Goal: Complete application form

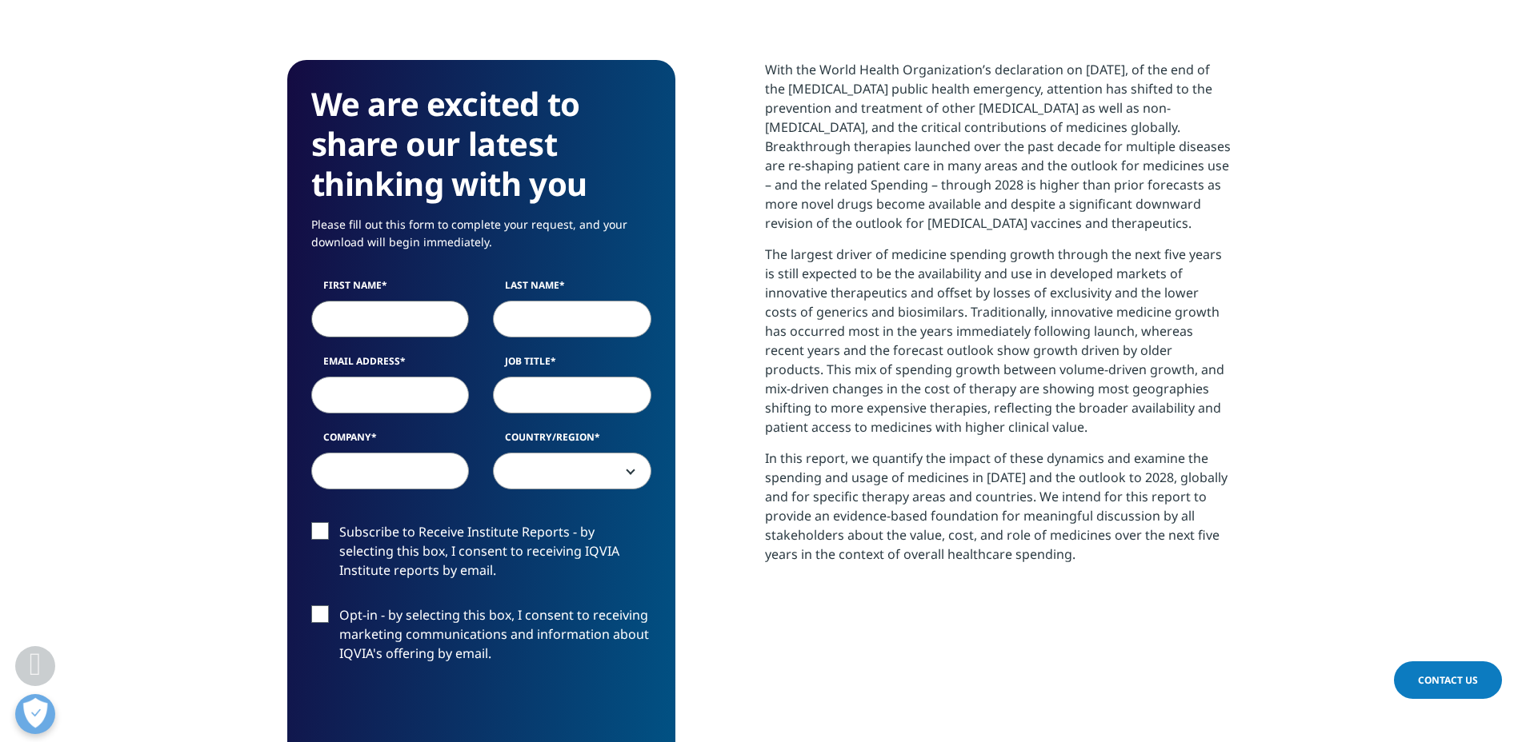
click at [413, 312] on input "First Name" at bounding box center [390, 319] width 158 height 37
type input "Will"
type input "[PERSON_NAME]"
type input "[EMAIL_ADDRESS][PERSON_NAME][DOMAIN_NAME]"
type input "Clearwater"
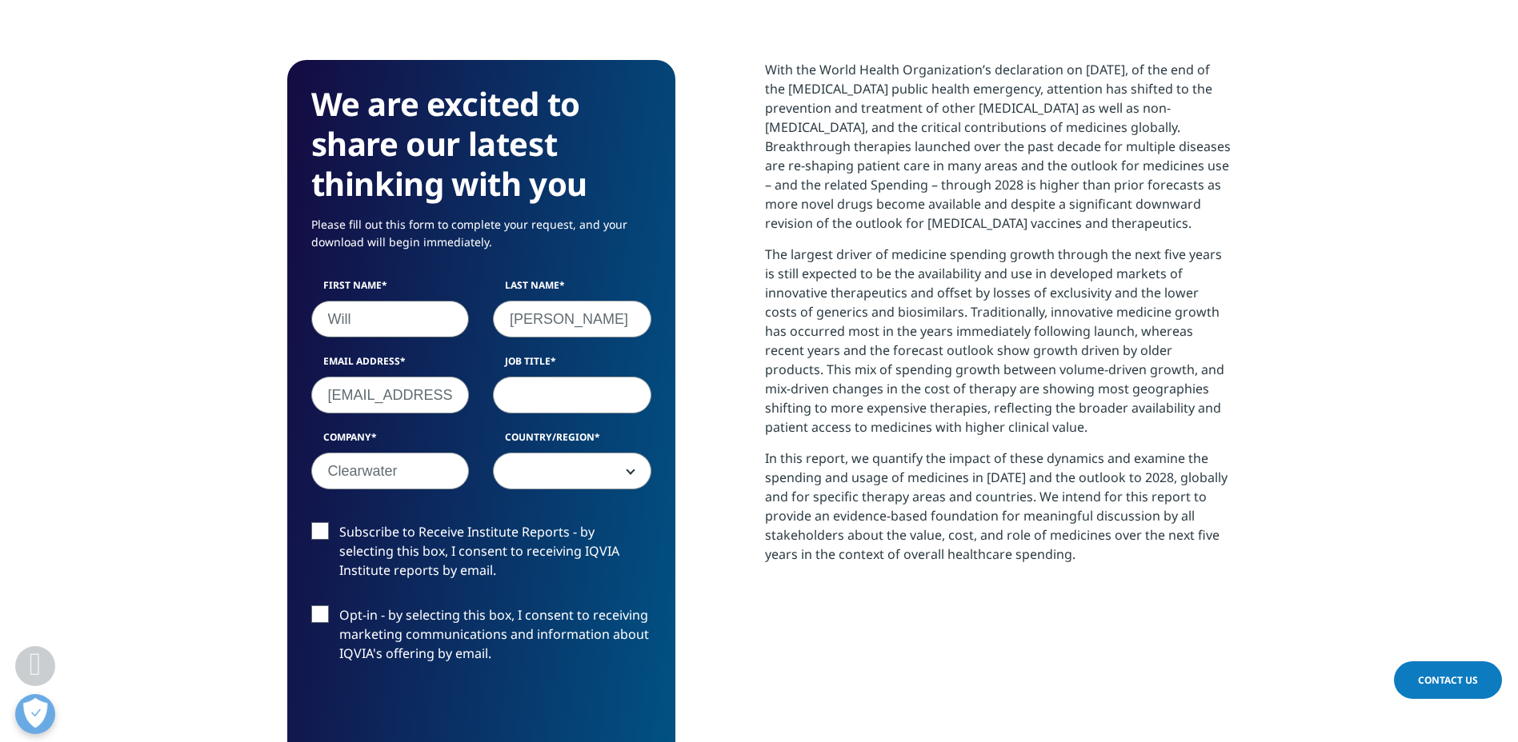
select select "[GEOGRAPHIC_DATA]"
click at [532, 395] on input "Job Title" at bounding box center [572, 395] width 158 height 37
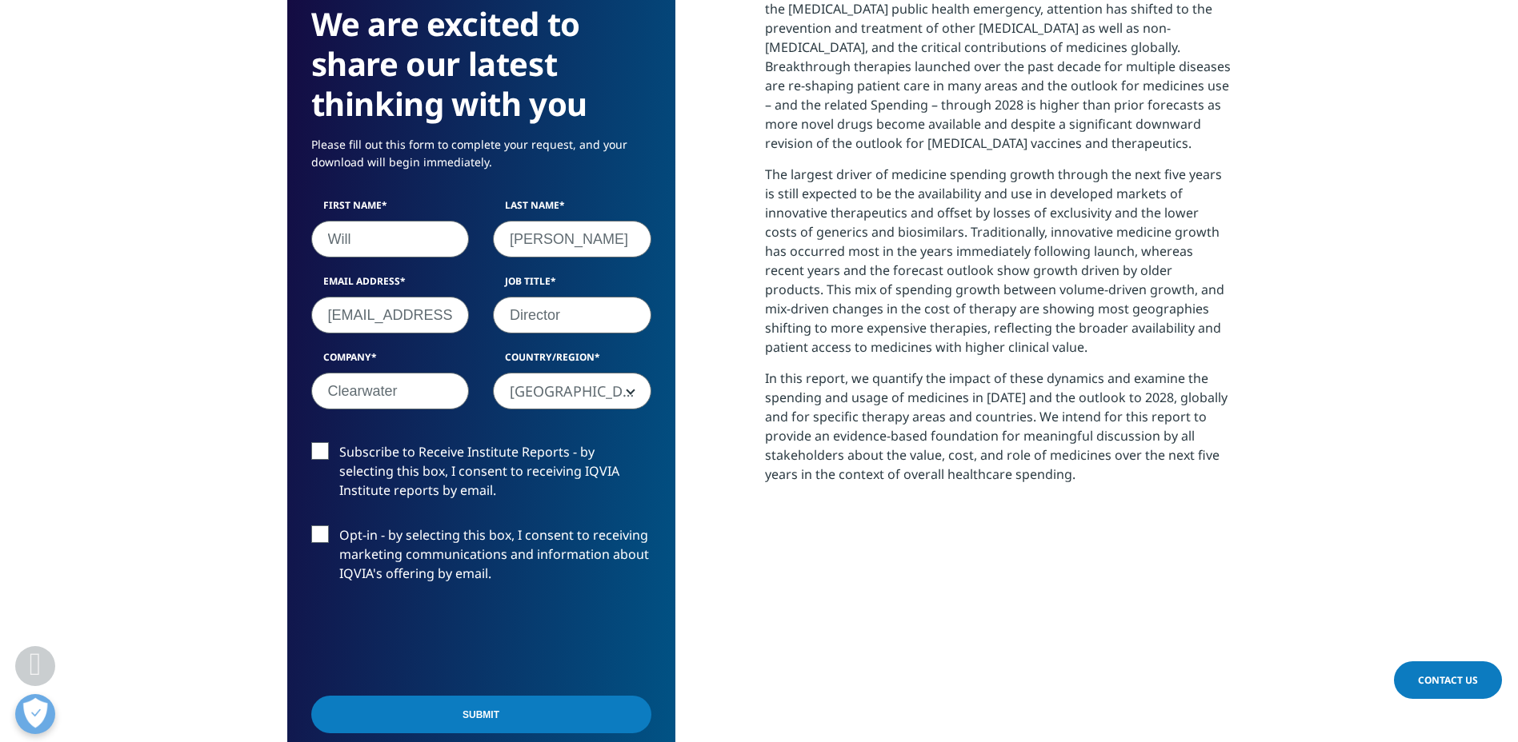
scroll to position [744, 0]
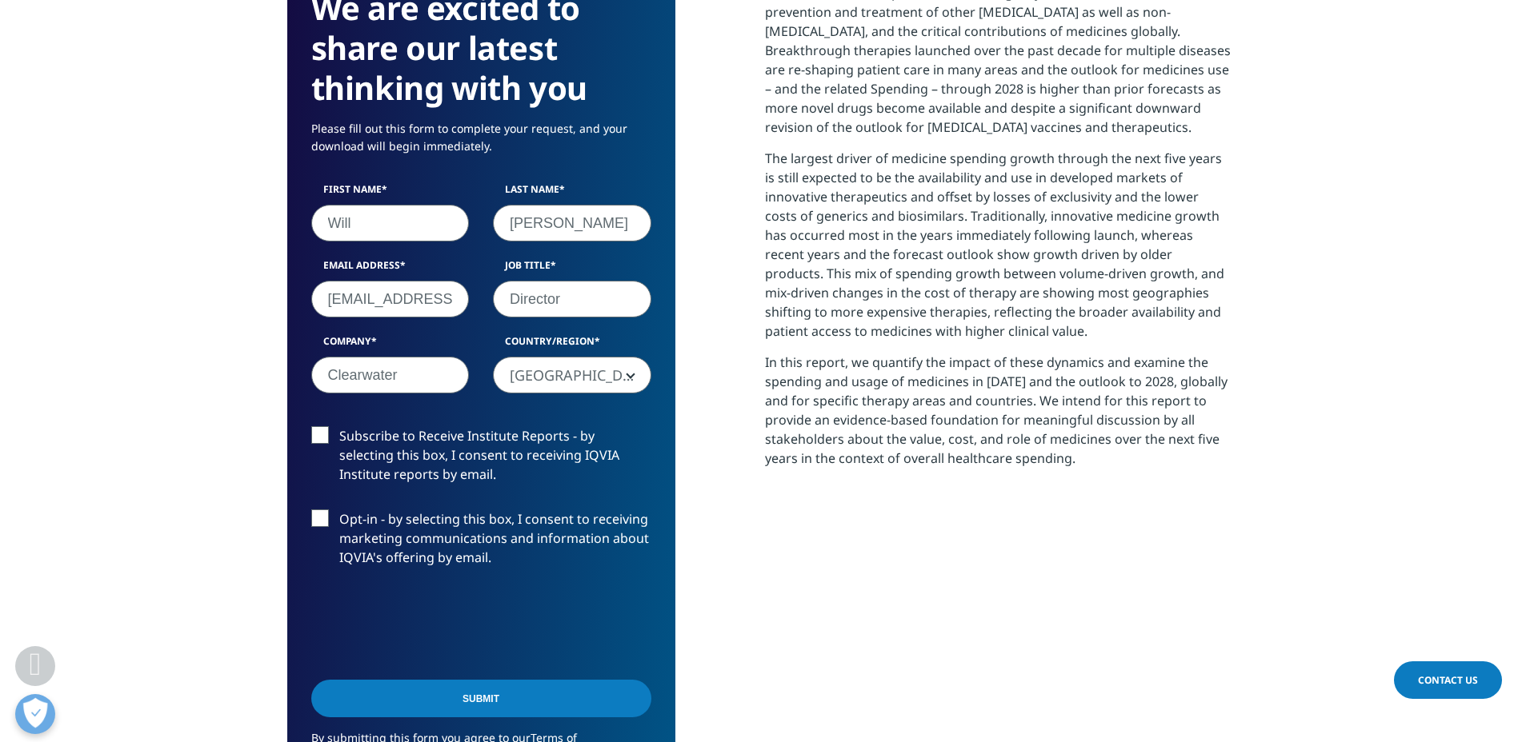
type input "Director"
click at [388, 701] on input "Submit" at bounding box center [481, 699] width 340 height 38
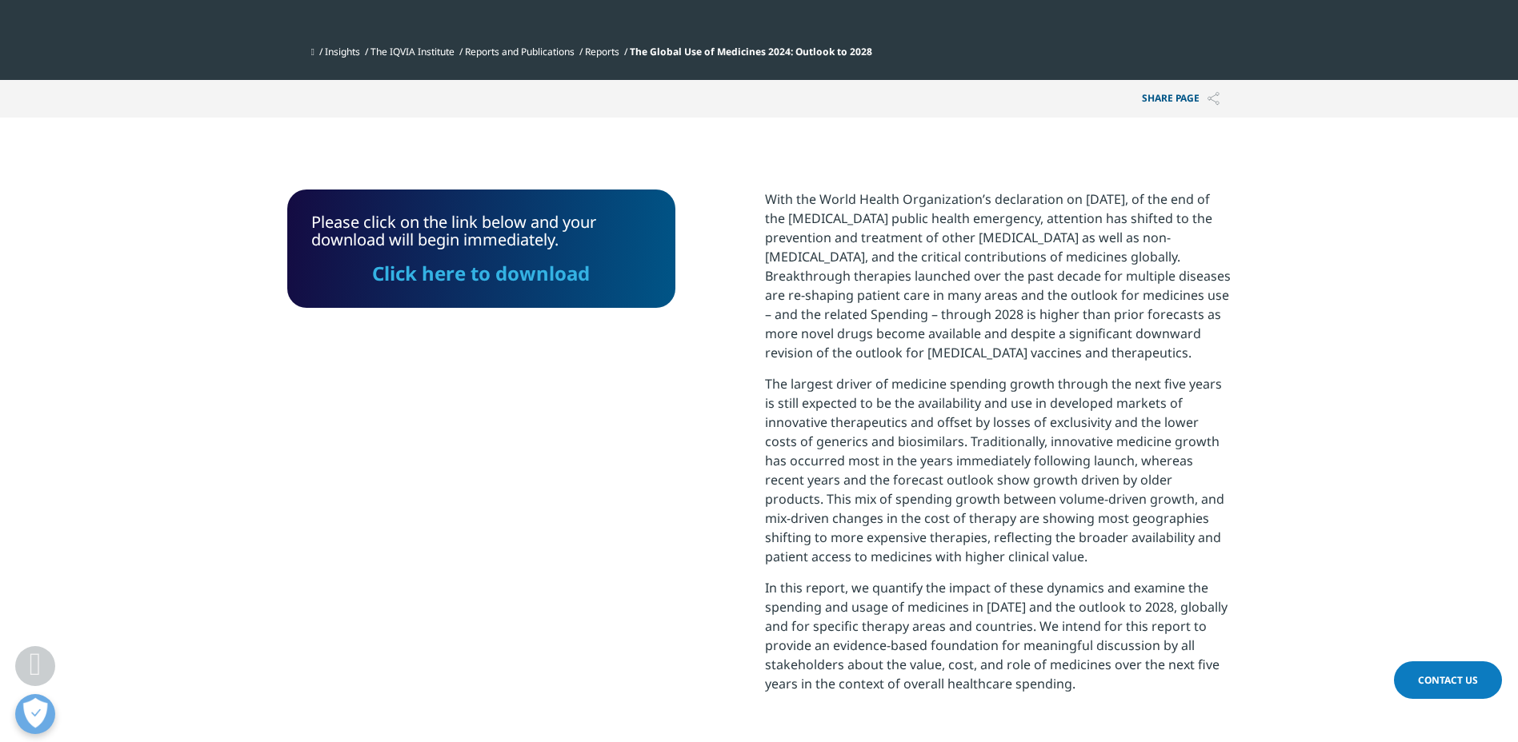
scroll to position [516, 0]
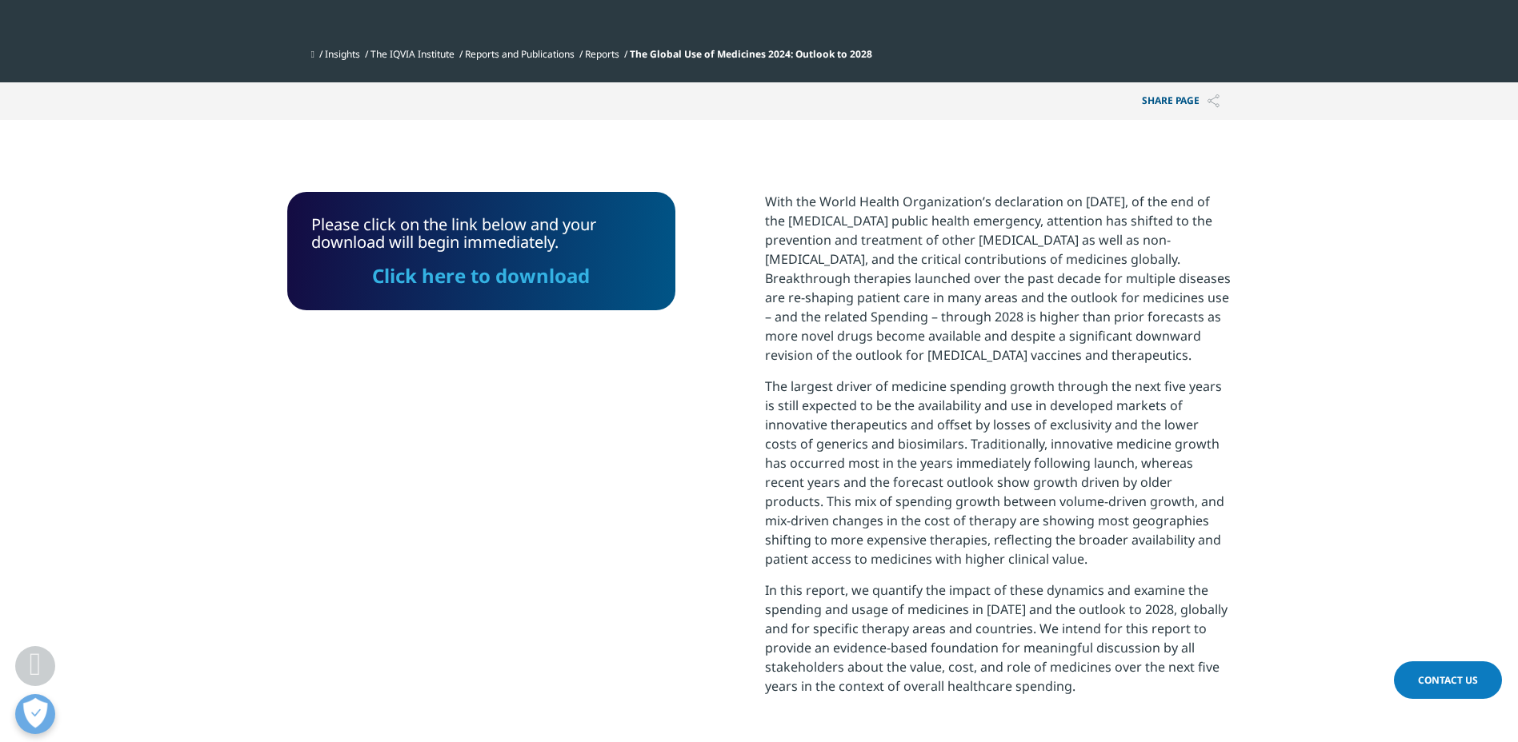
click at [490, 274] on link "Click here to download" at bounding box center [481, 275] width 218 height 26
